Goal: Information Seeking & Learning: Check status

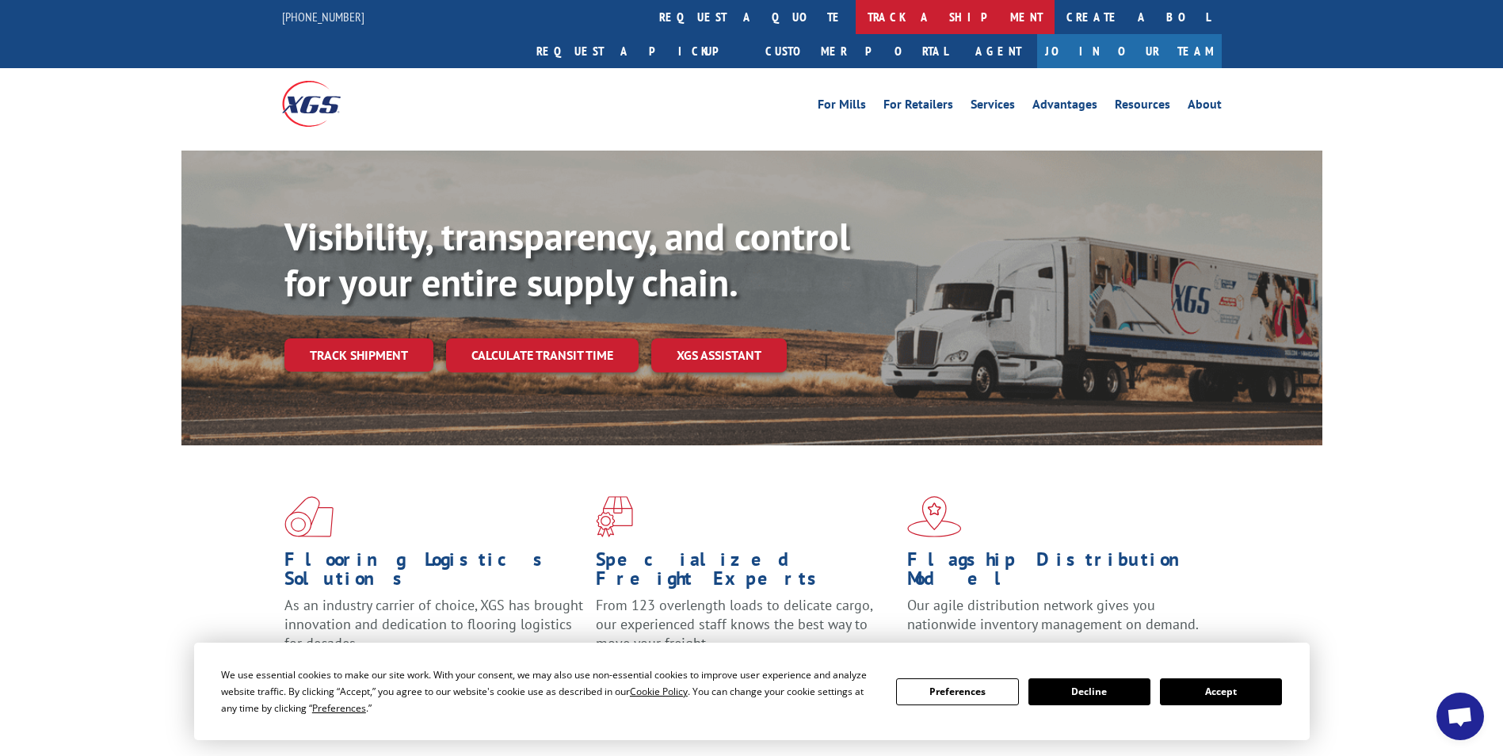
click at [856, 13] on link "track a shipment" at bounding box center [955, 17] width 199 height 34
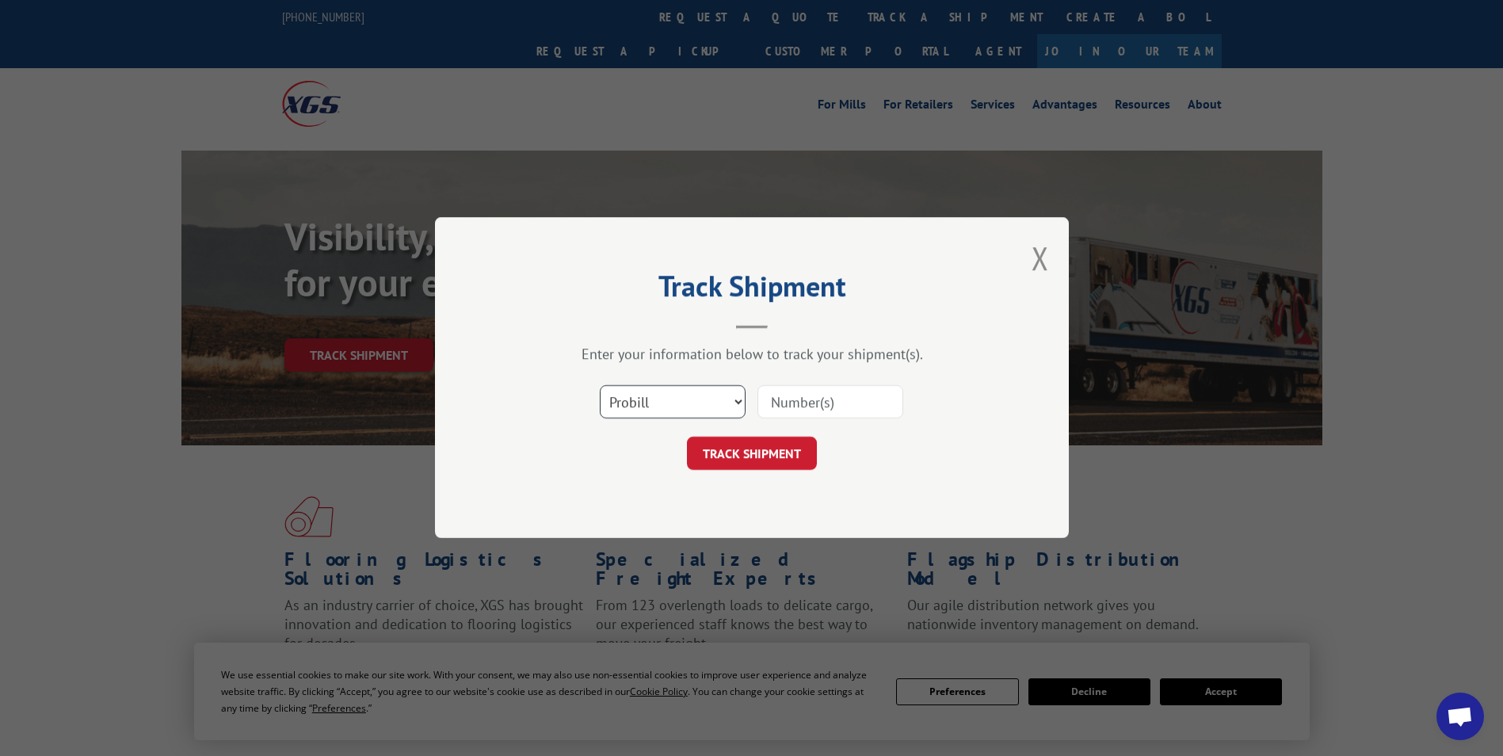
drag, startPoint x: 737, startPoint y: 393, endPoint x: 730, endPoint y: 407, distance: 15.9
click at [737, 393] on select "Select category... Probill BOL PO" at bounding box center [673, 402] width 146 height 33
select select "bol"
click at [600, 386] on select "Select category... Probill BOL PO" at bounding box center [673, 402] width 146 height 33
click at [799, 406] on input at bounding box center [830, 402] width 146 height 33
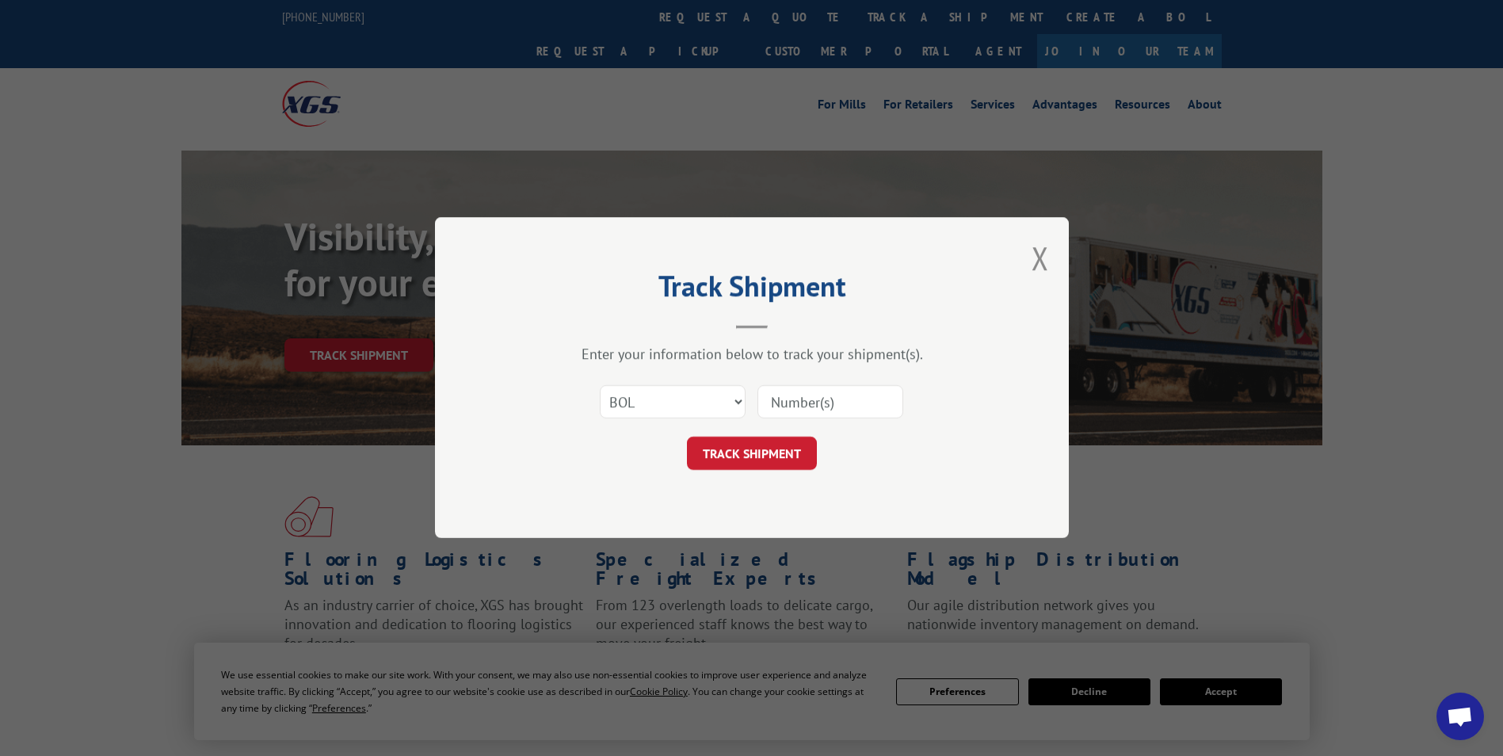
paste input "5222676"
type input "5222676"
click at [765, 448] on button "TRACK SHIPMENT" at bounding box center [752, 453] width 130 height 33
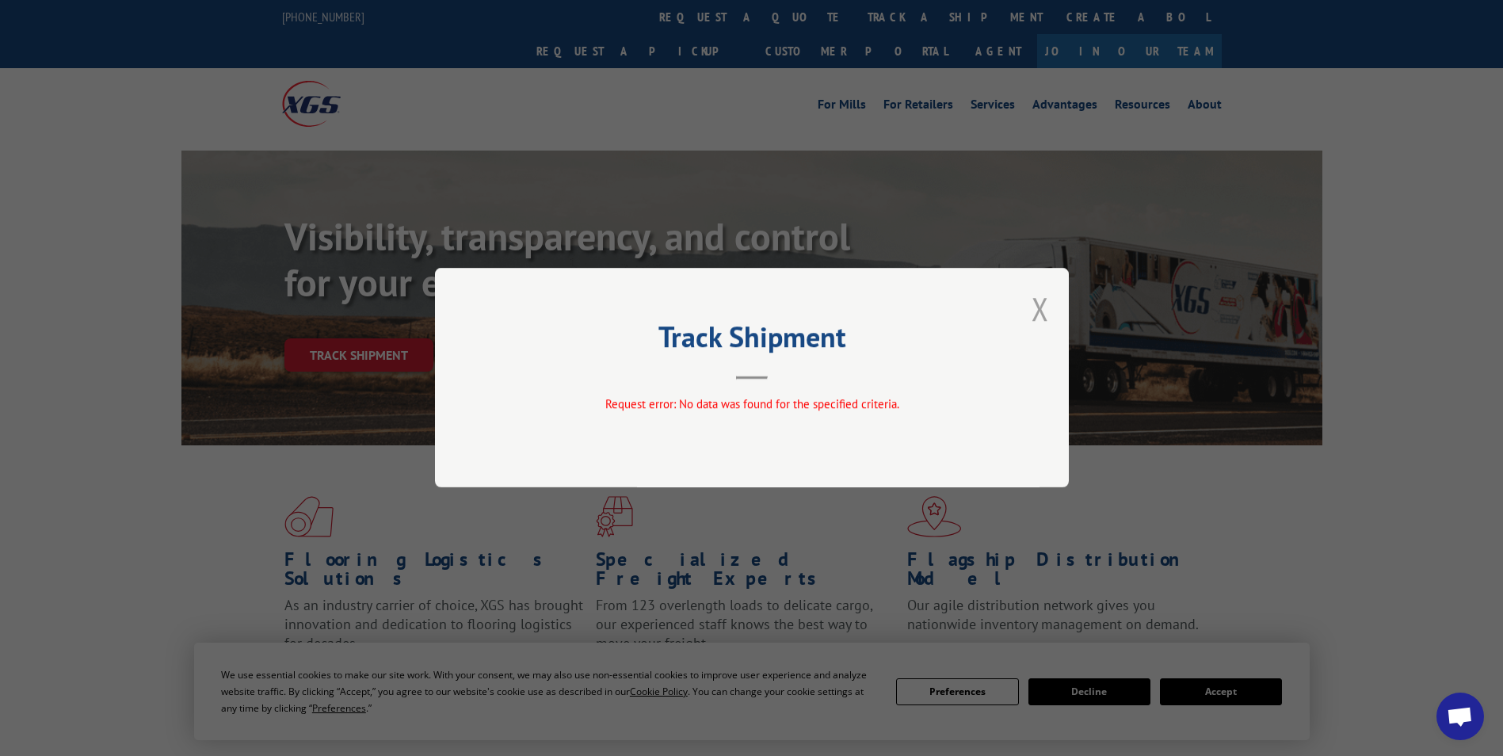
click at [1036, 306] on button "Close modal" at bounding box center [1040, 309] width 17 height 42
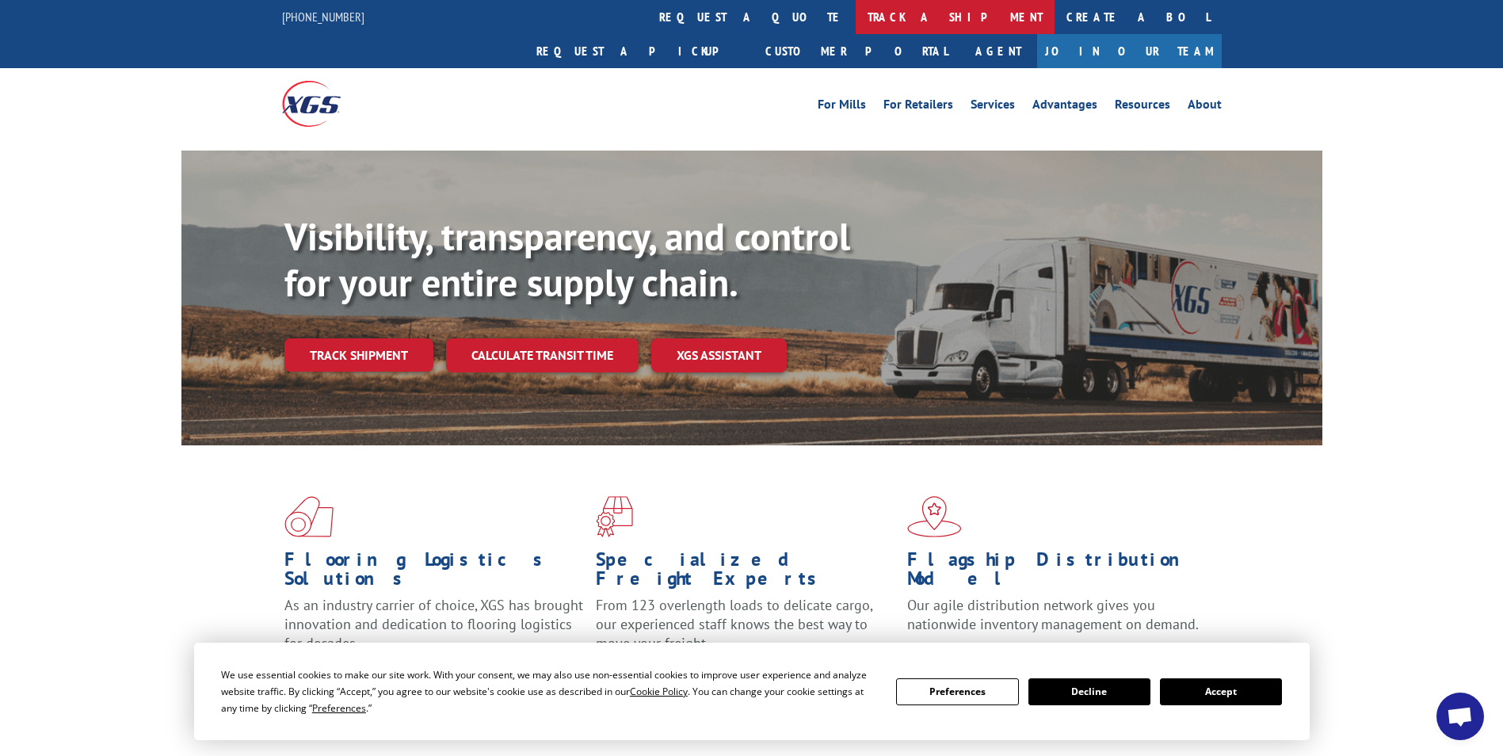
click at [856, 17] on link "track a shipment" at bounding box center [955, 17] width 199 height 34
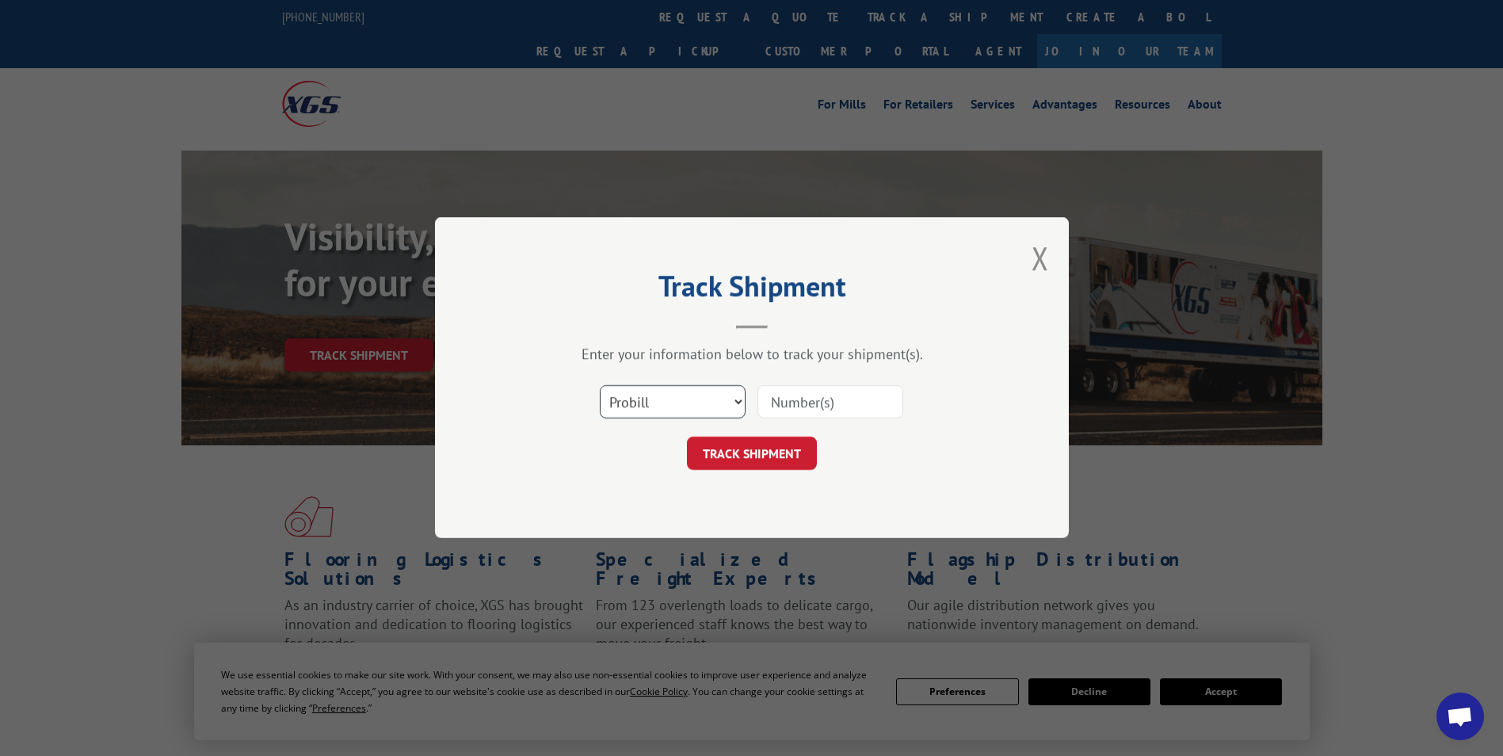
click at [733, 398] on select "Select category... Probill BOL PO" at bounding box center [673, 402] width 146 height 33
select select "bol"
click at [600, 386] on select "Select category... Probill BOL PO" at bounding box center [673, 402] width 146 height 33
click at [836, 404] on input at bounding box center [830, 402] width 146 height 33
paste input "5222676"
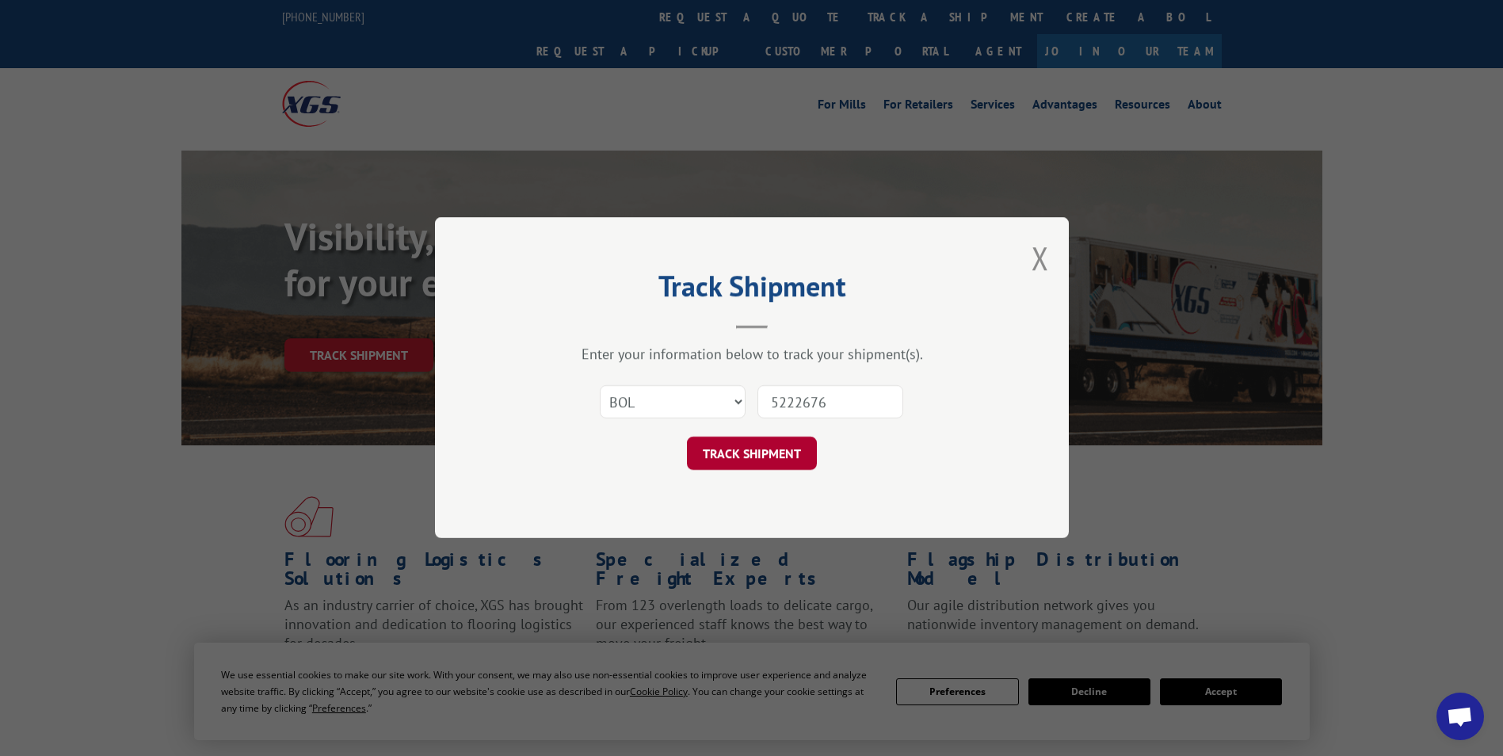
type input "5222676"
click at [768, 451] on button "TRACK SHIPMENT" at bounding box center [752, 453] width 130 height 33
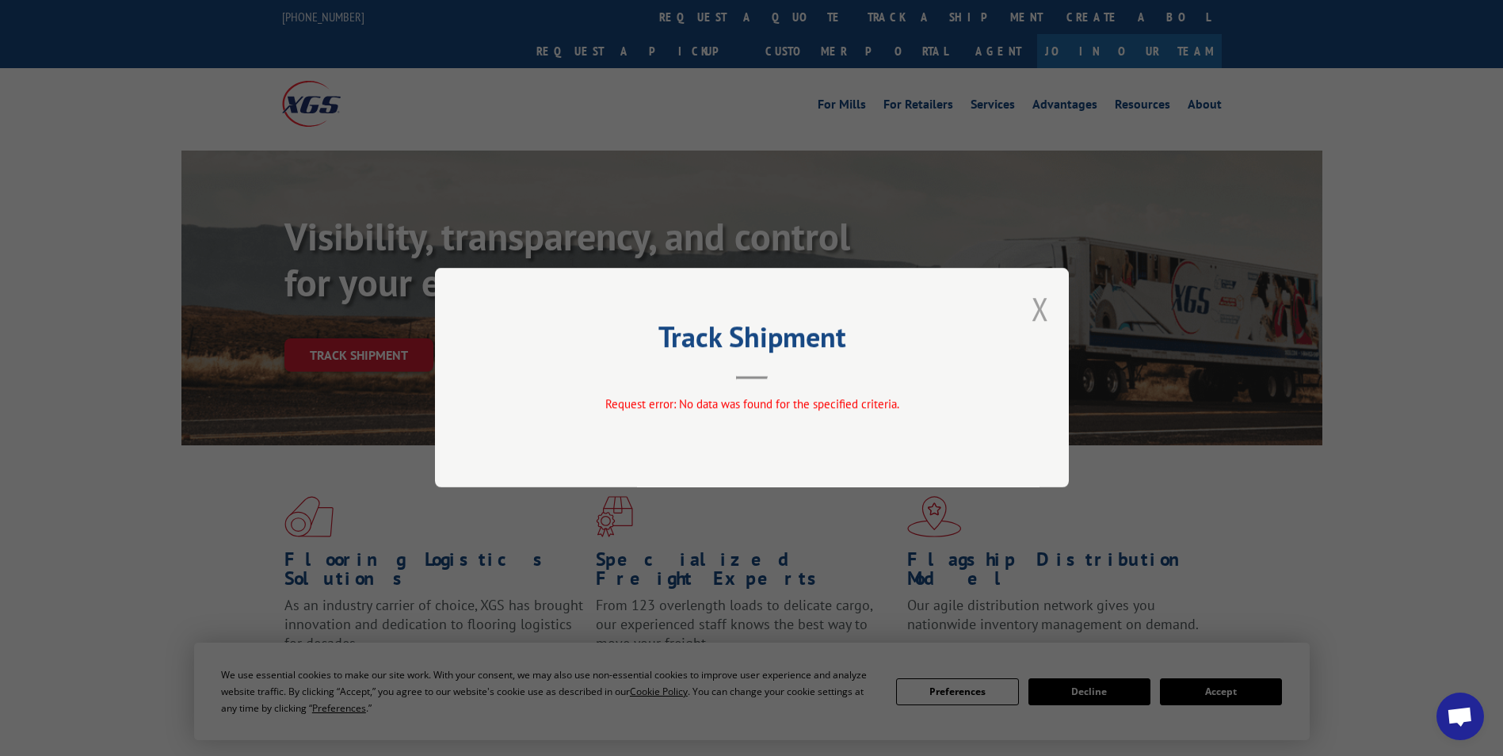
click at [1034, 303] on button "Close modal" at bounding box center [1040, 309] width 17 height 42
